Goal: Register for event/course

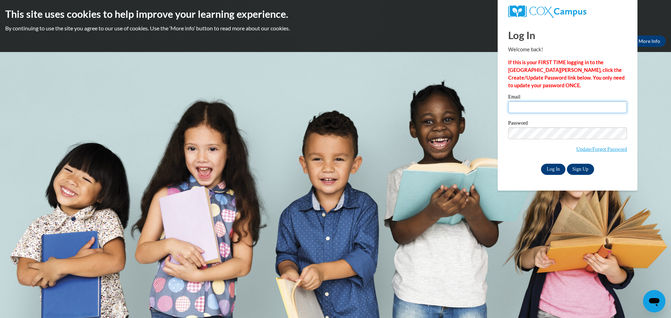
type input "raebelh@prescott.k12.wi.us"
click at [552, 171] on input "Log In" at bounding box center [553, 169] width 24 height 11
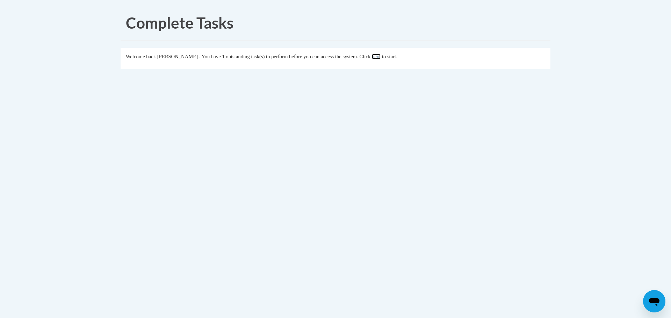
click at [380, 54] on link "here" at bounding box center [376, 57] width 9 height 6
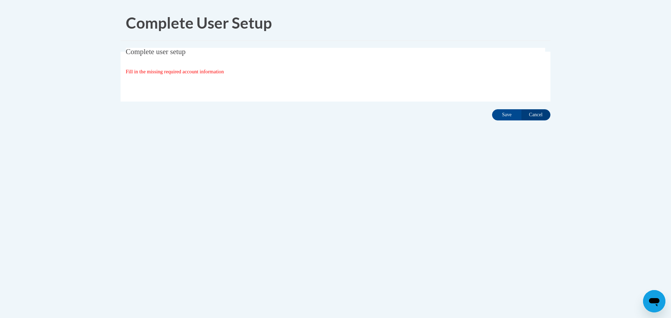
click at [177, 74] on span "Fill in the missing required account information" at bounding box center [175, 72] width 98 height 6
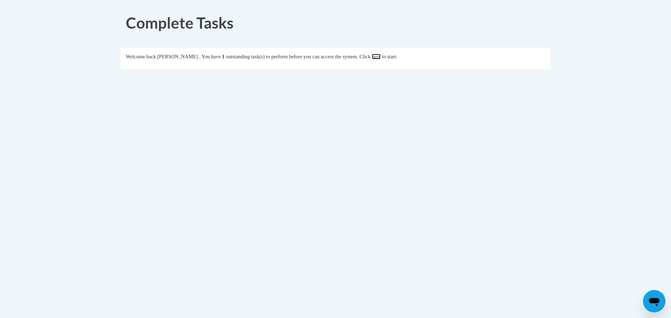
click at [380, 57] on link "here" at bounding box center [376, 57] width 9 height 6
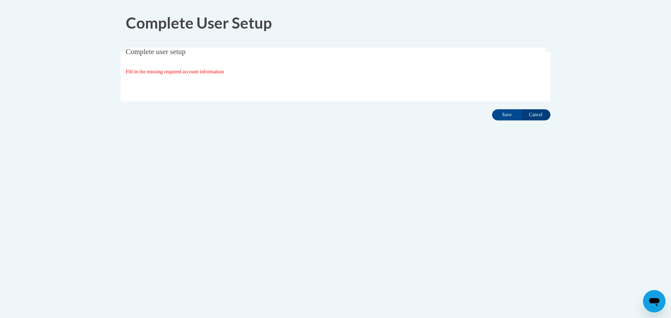
click at [224, 74] on span "Fill in the missing required account information" at bounding box center [175, 72] width 98 height 6
click at [161, 96] on fieldset "Complete user setup Fill in the missing required account information User Profi…" at bounding box center [336, 75] width 430 height 54
click at [502, 117] on input "Save" at bounding box center [506, 114] width 29 height 11
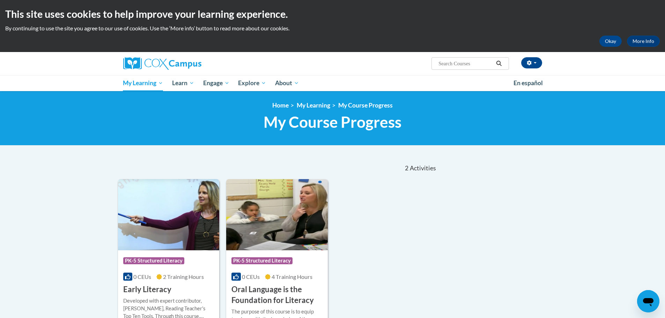
scroll to position [70, 0]
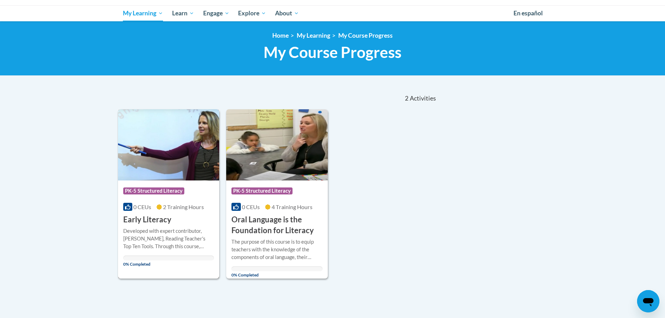
click at [147, 191] on span "PK-5 Structured Literacy" at bounding box center [153, 191] width 61 height 7
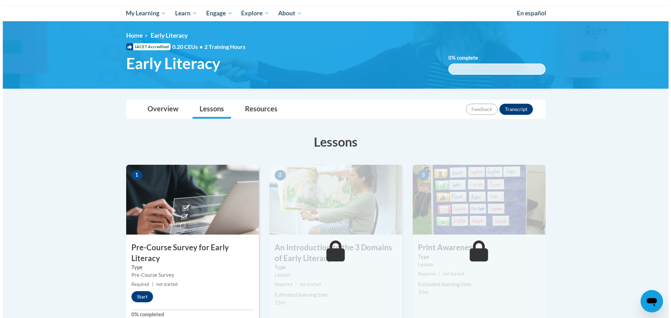
scroll to position [140, 0]
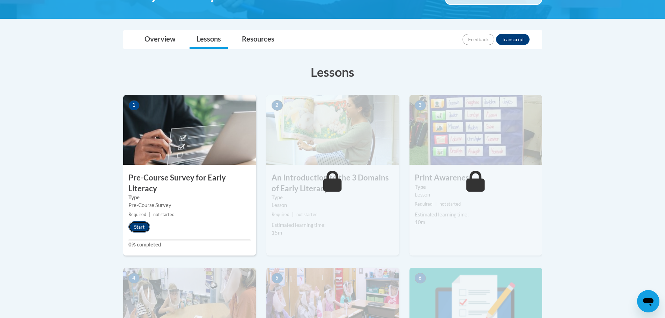
click at [139, 228] on button "Start" at bounding box center [140, 226] width 22 height 11
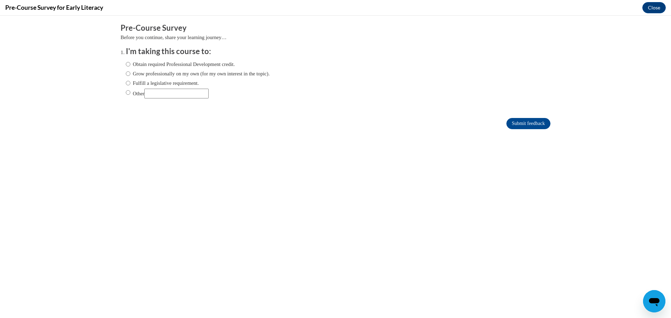
scroll to position [0, 0]
click at [126, 84] on input "Fulfill a legislative requirement." at bounding box center [128, 83] width 5 height 8
radio input "true"
click at [530, 123] on input "Submit feedback" at bounding box center [528, 123] width 44 height 11
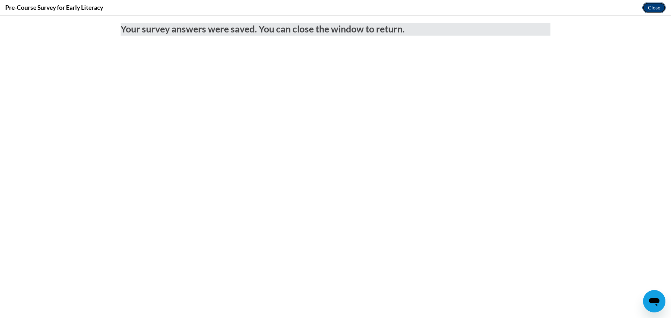
click at [658, 6] on button "Close" at bounding box center [653, 7] width 23 height 11
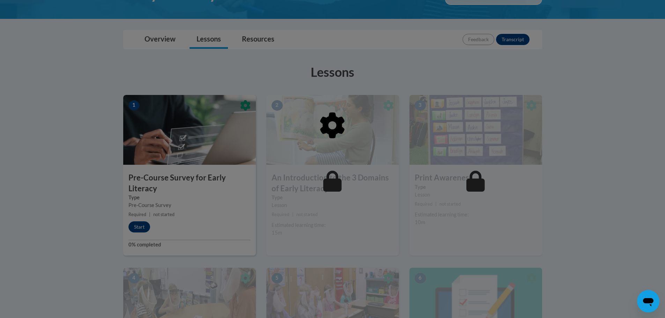
click at [139, 228] on div at bounding box center [332, 159] width 665 height 318
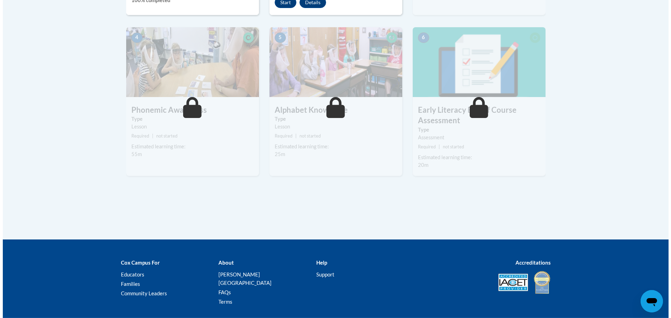
scroll to position [245, 0]
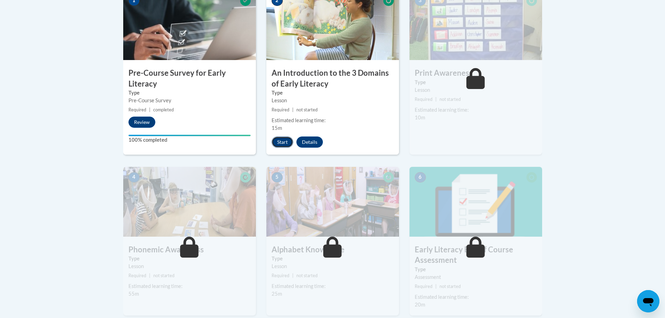
click at [282, 145] on button "Start" at bounding box center [283, 142] width 22 height 11
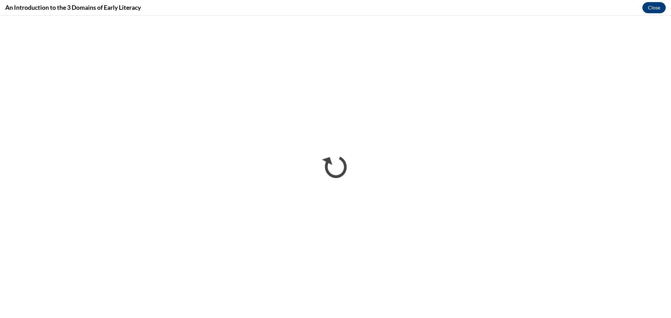
scroll to position [0, 0]
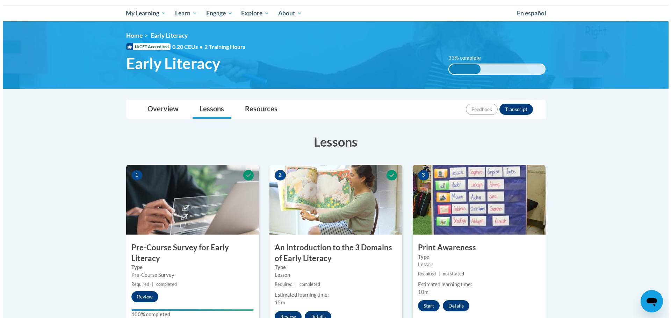
scroll to position [105, 0]
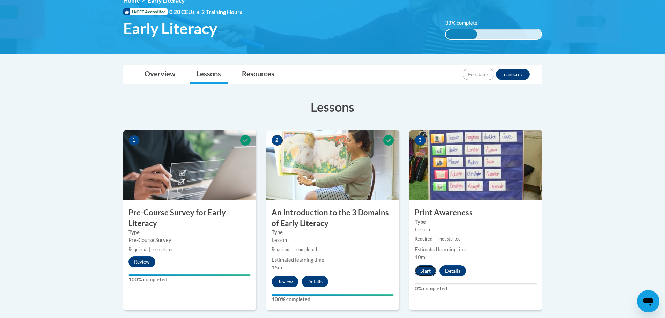
click at [423, 270] on button "Start" at bounding box center [426, 270] width 22 height 11
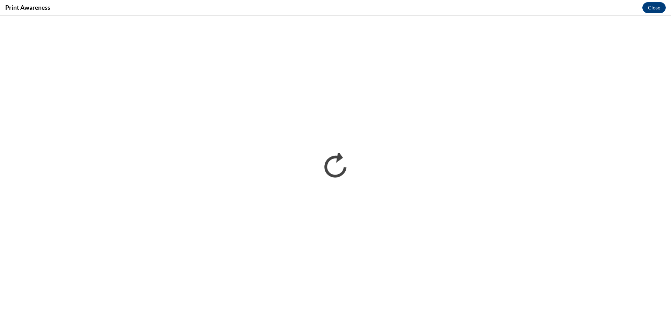
scroll to position [0, 0]
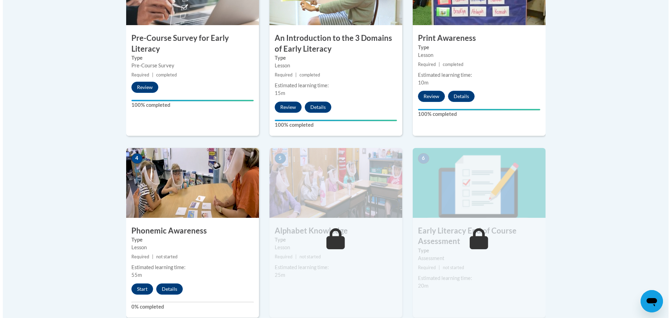
scroll to position [349, 0]
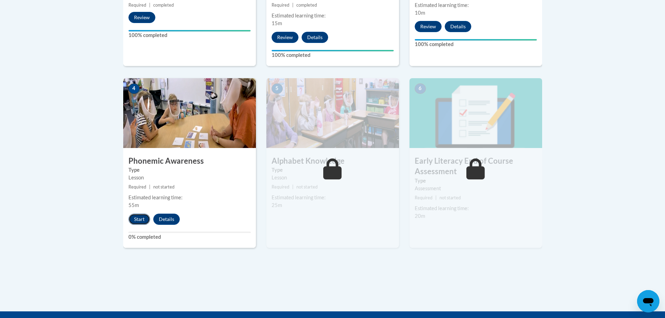
click at [140, 217] on button "Start" at bounding box center [140, 219] width 22 height 11
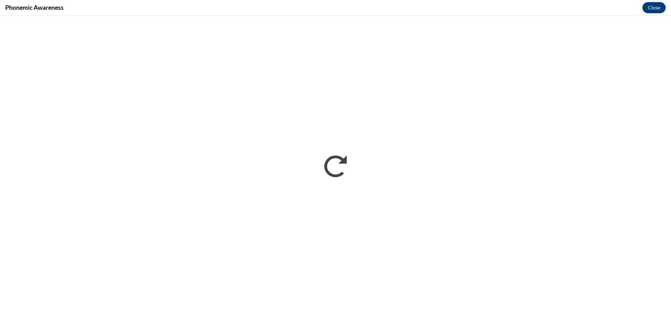
scroll to position [0, 0]
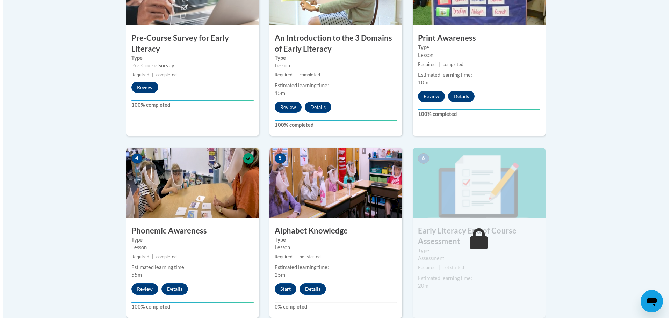
scroll to position [349, 0]
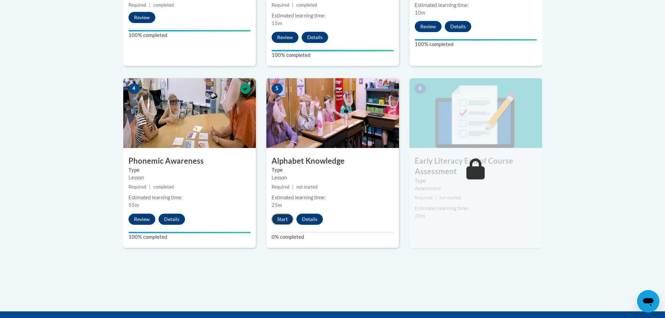
click at [282, 217] on button "Start" at bounding box center [283, 219] width 22 height 11
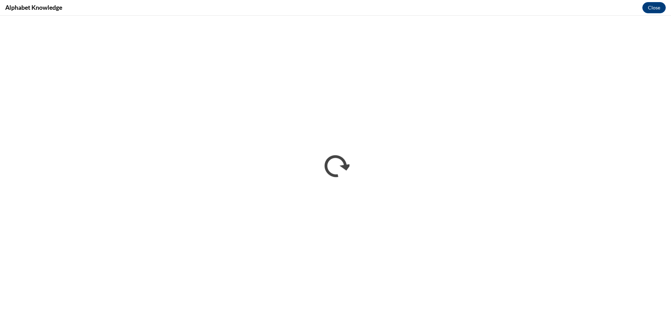
scroll to position [0, 0]
